Goal: Transaction & Acquisition: Purchase product/service

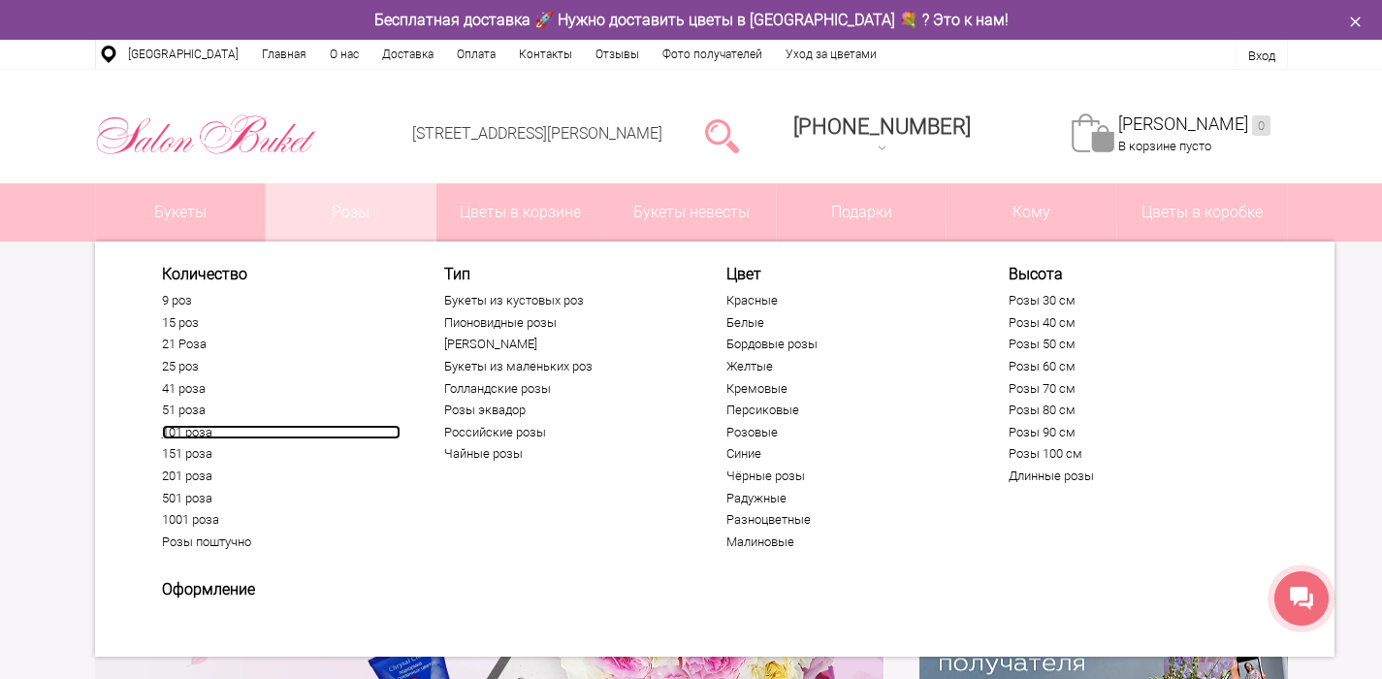
click at [183, 430] on link "101 роза" at bounding box center [281, 433] width 239 height 16
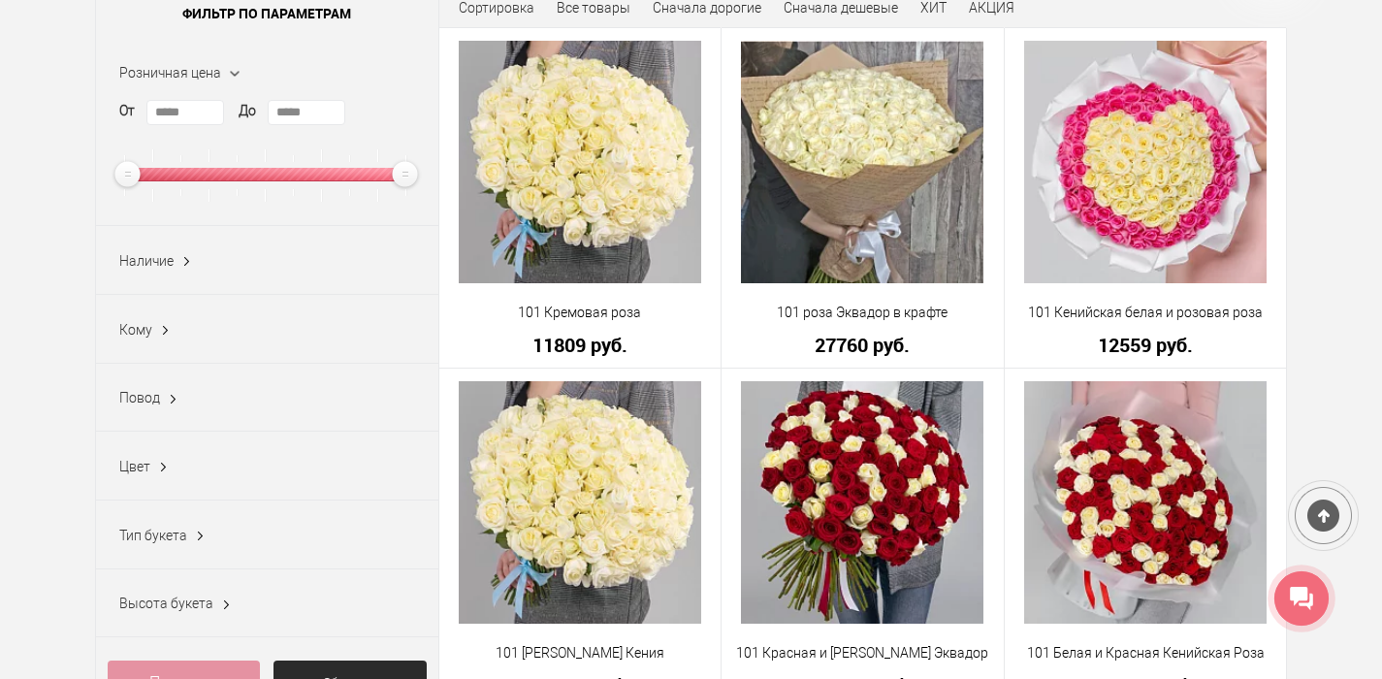
scroll to position [157, 0]
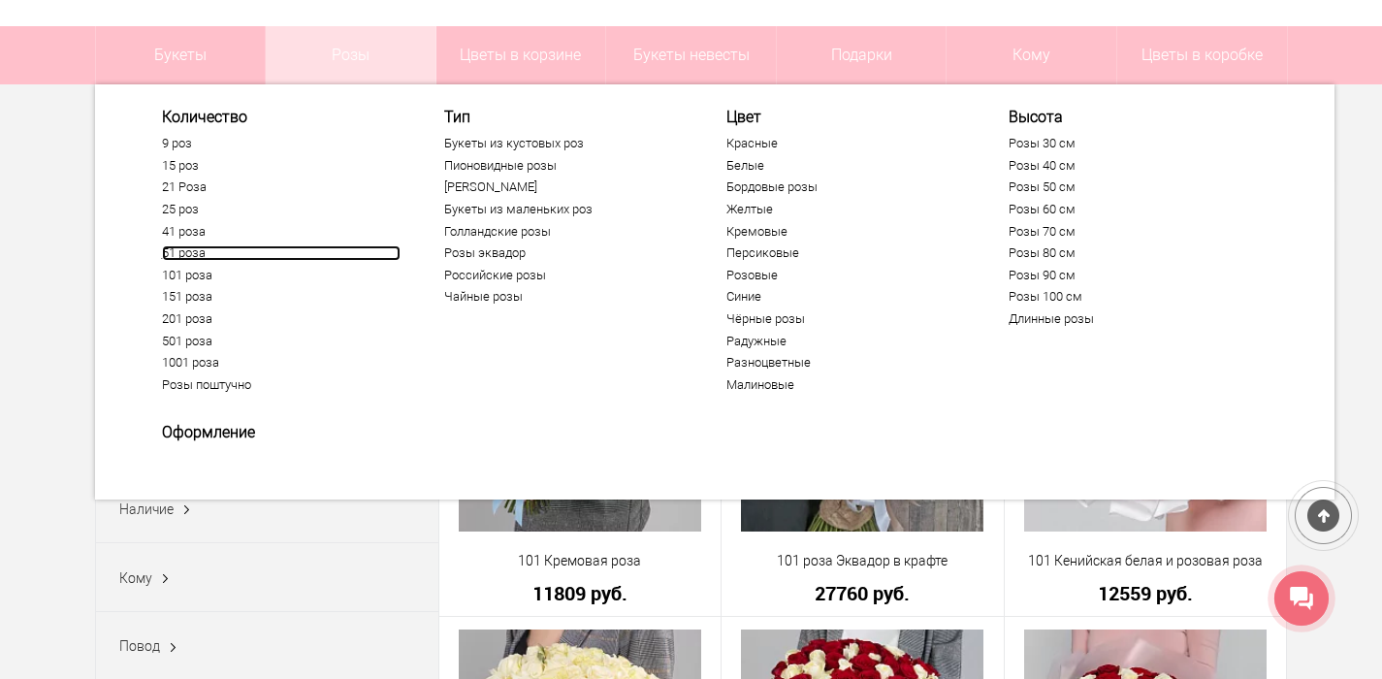
click at [190, 252] on link "51 роза" at bounding box center [281, 253] width 239 height 16
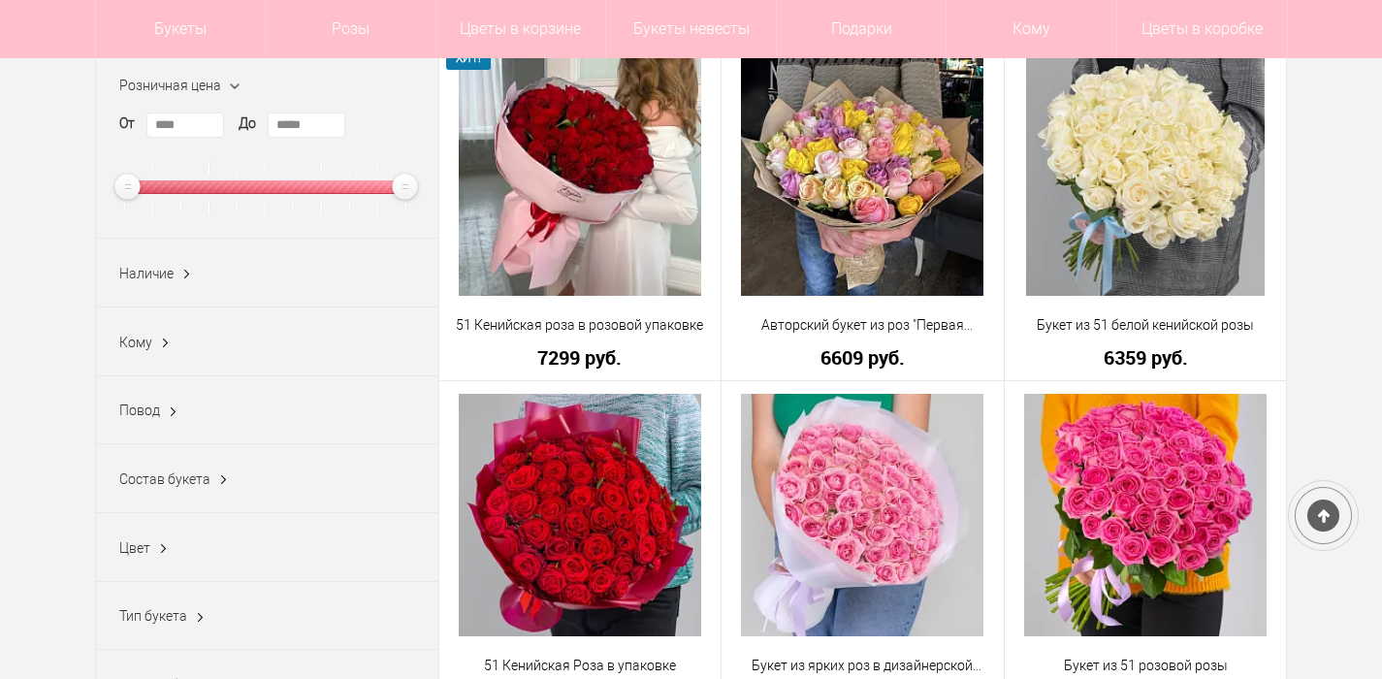
scroll to position [241, 0]
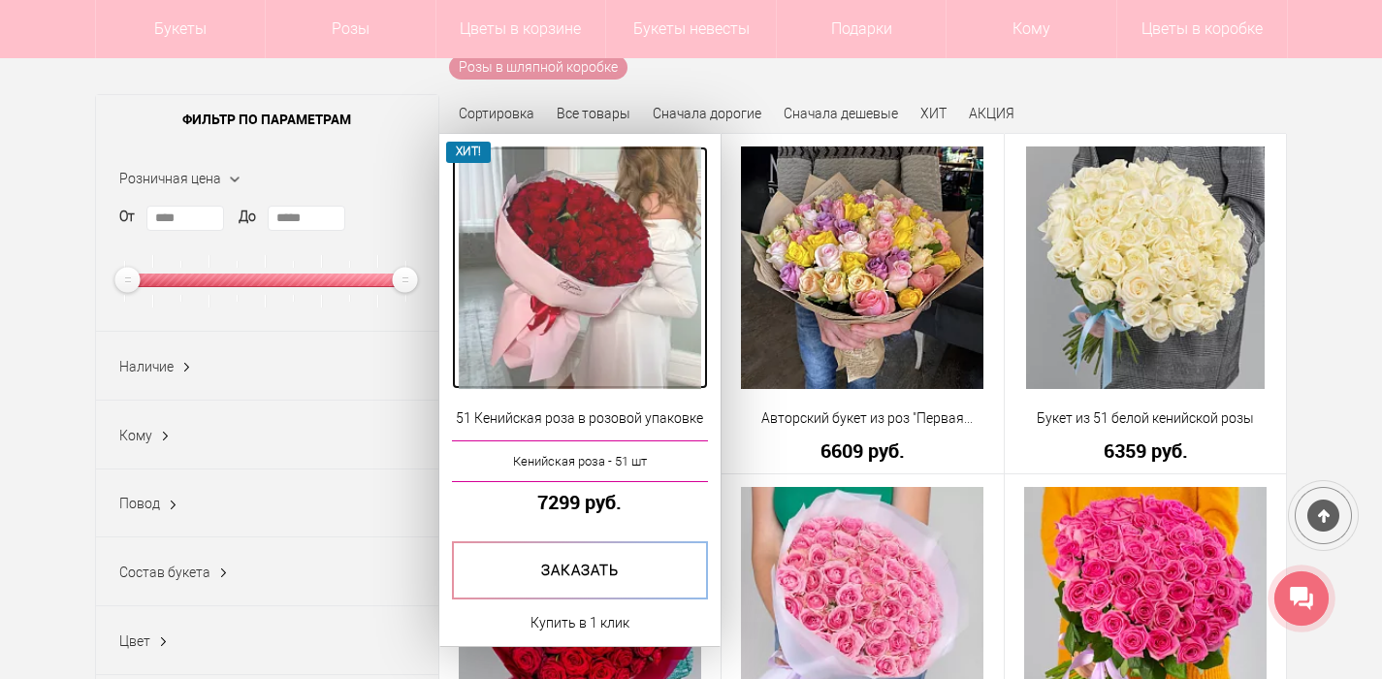
click at [599, 287] on img at bounding box center [580, 267] width 242 height 242
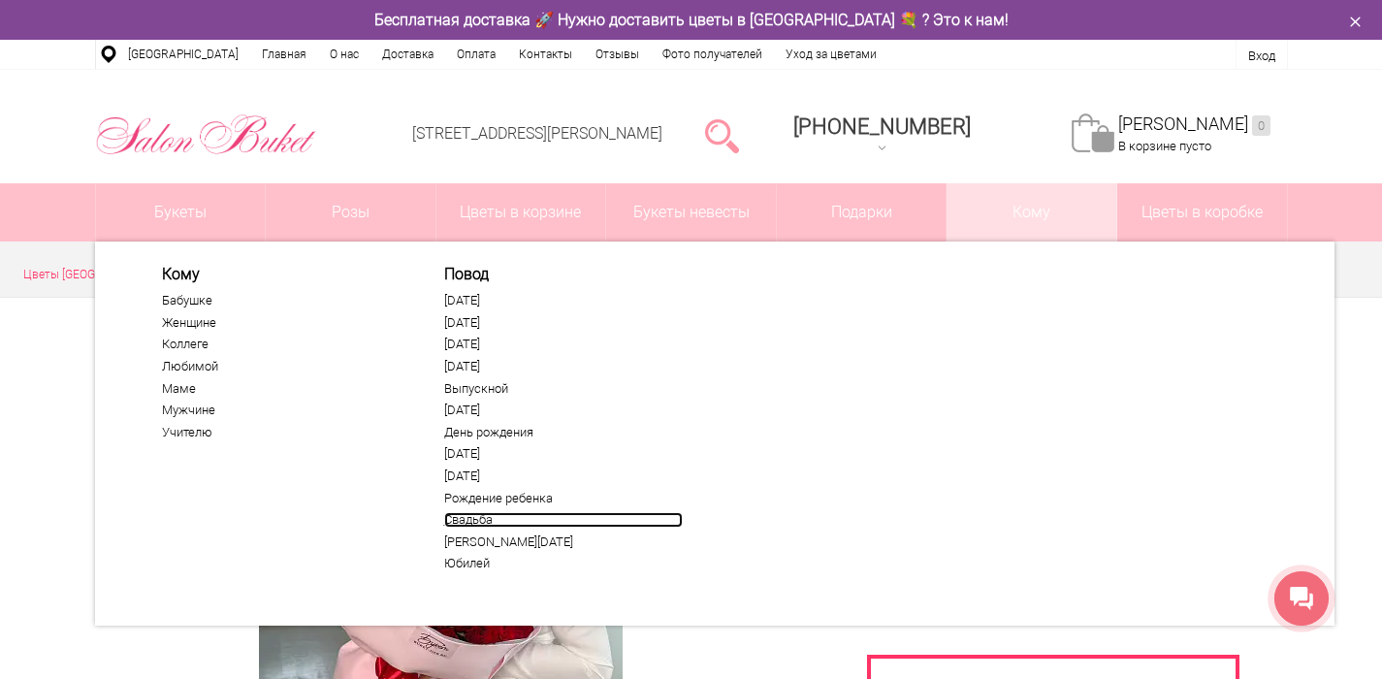
click at [467, 516] on link "Свадьба" at bounding box center [563, 520] width 239 height 16
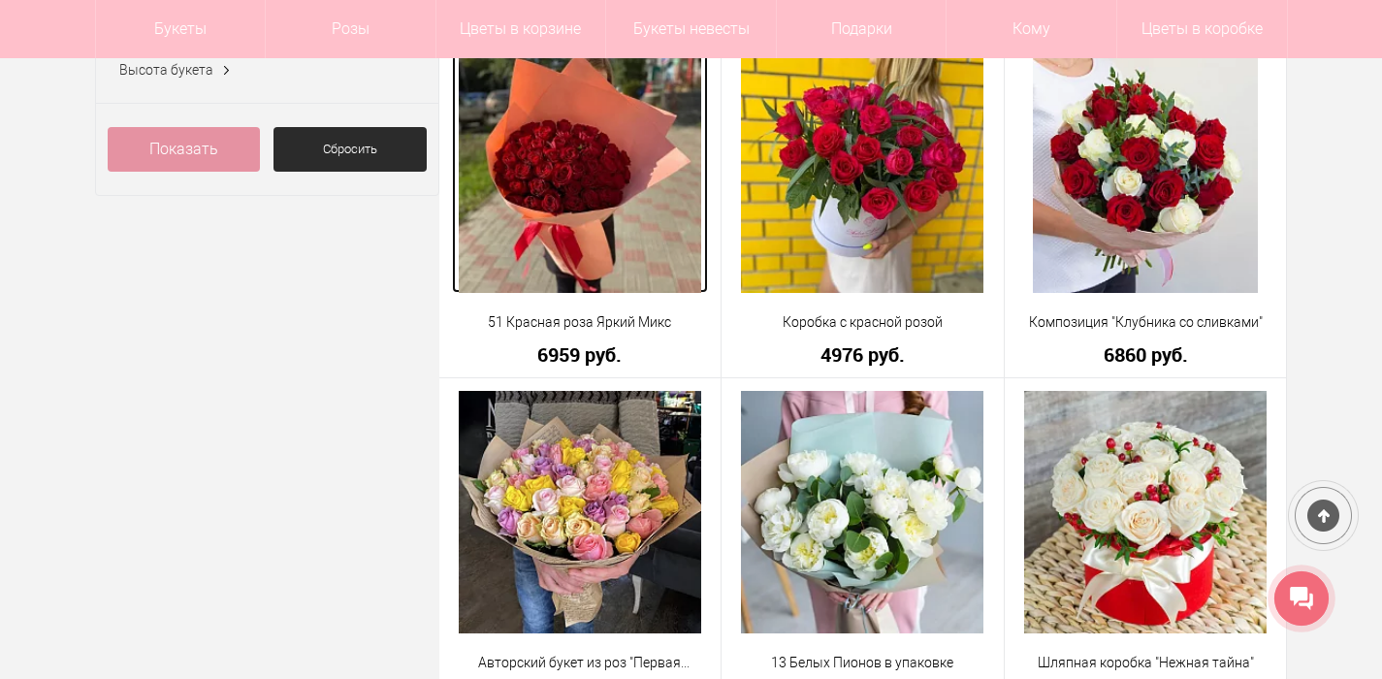
scroll to position [917, 0]
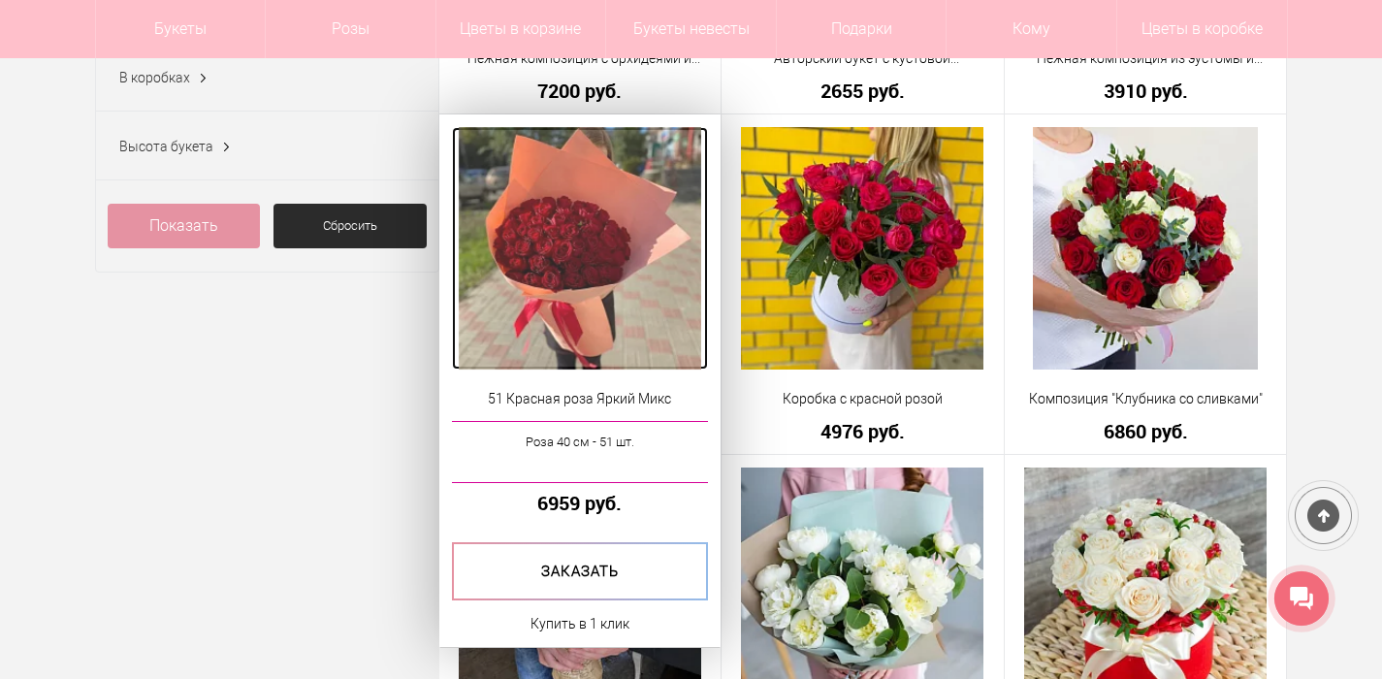
click at [549, 254] on img at bounding box center [580, 248] width 242 height 242
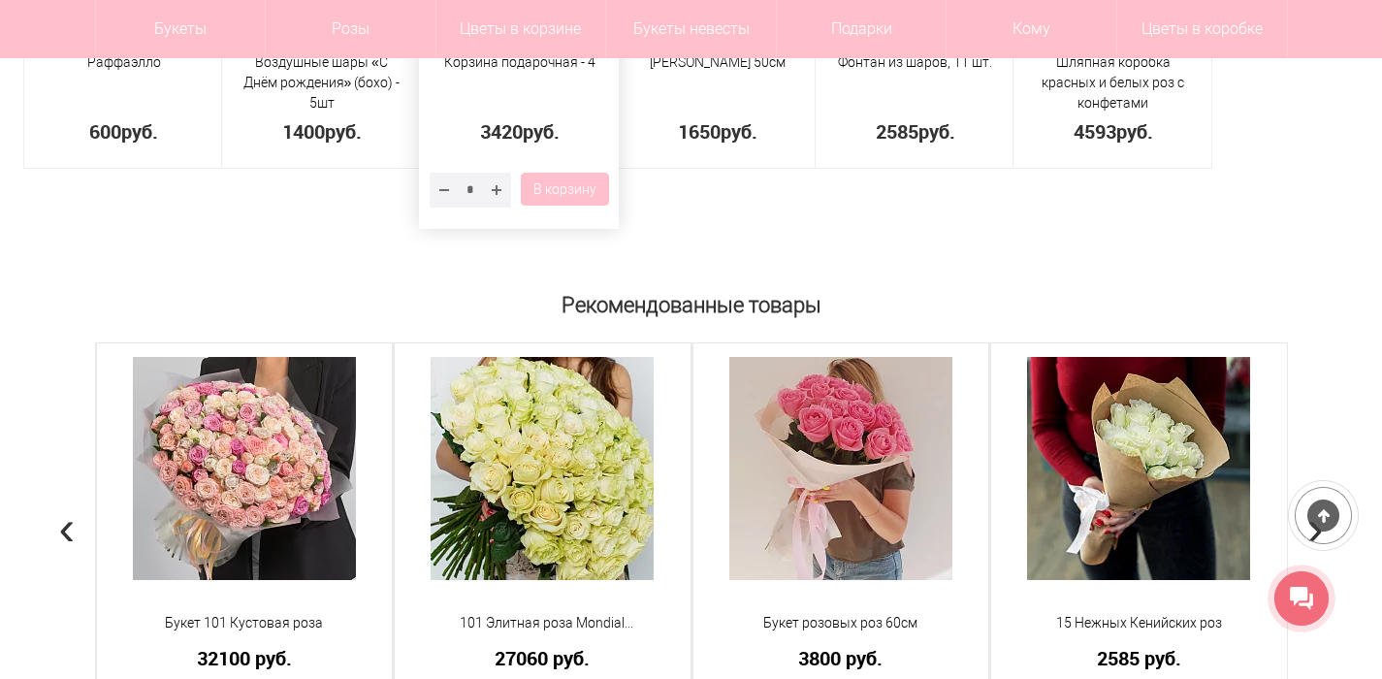
scroll to position [1477, 0]
